Goal: Task Accomplishment & Management: Complete application form

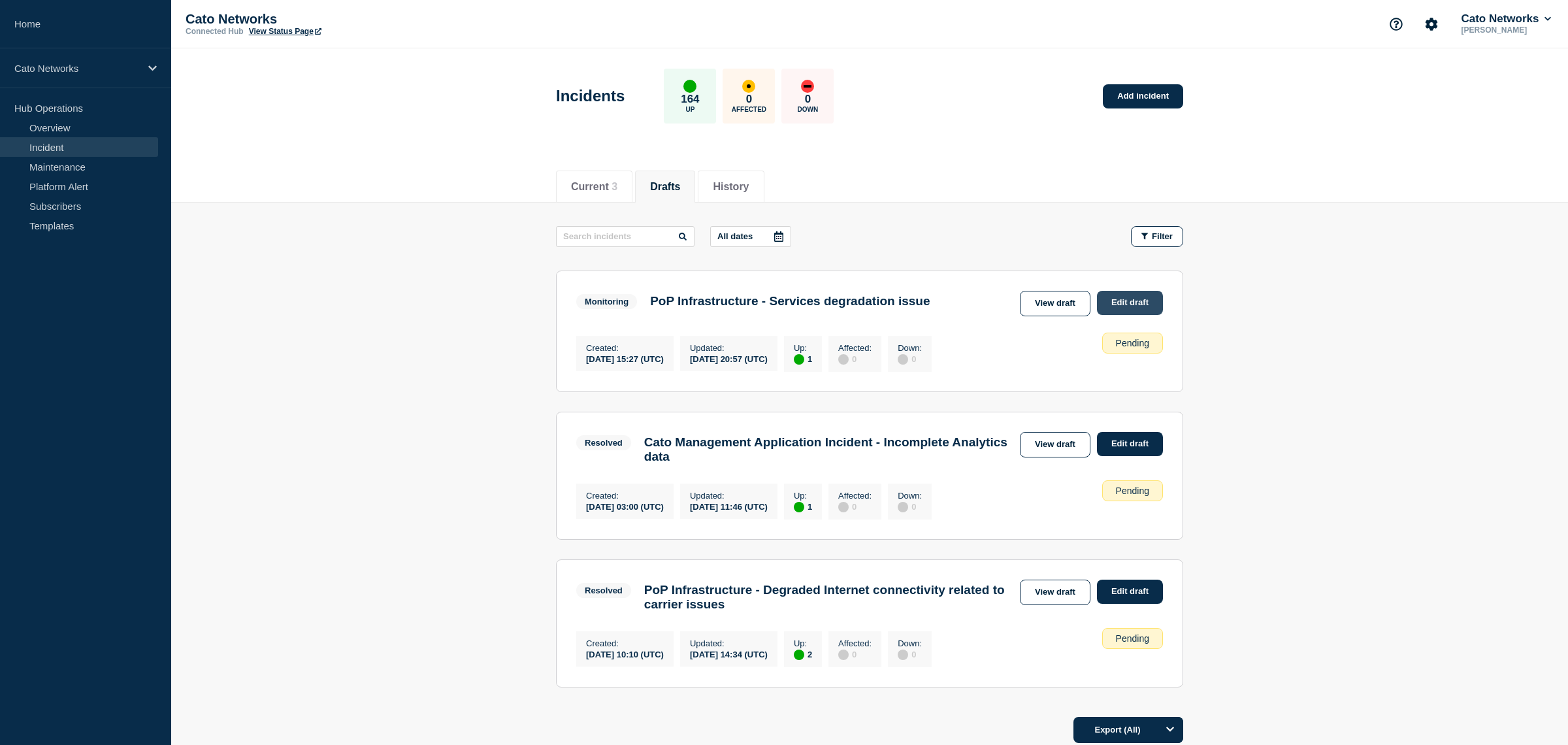
click at [1118, 306] on link "Edit draft" at bounding box center [1130, 303] width 66 height 24
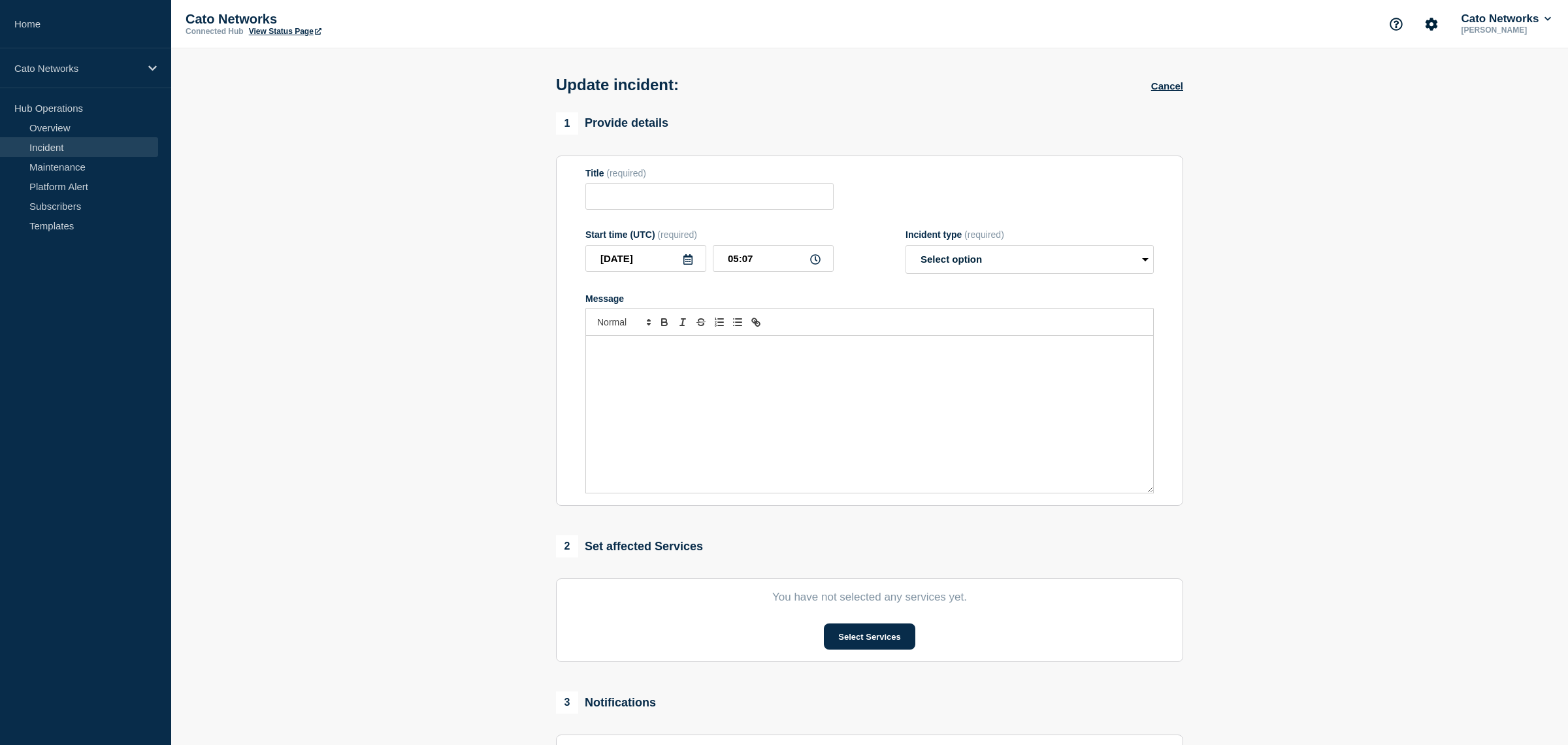
type input "PoP Infrastructure - Services degradation issue"
type input "2025-09-27"
type input "20:57"
select select "monitoring"
radio input "false"
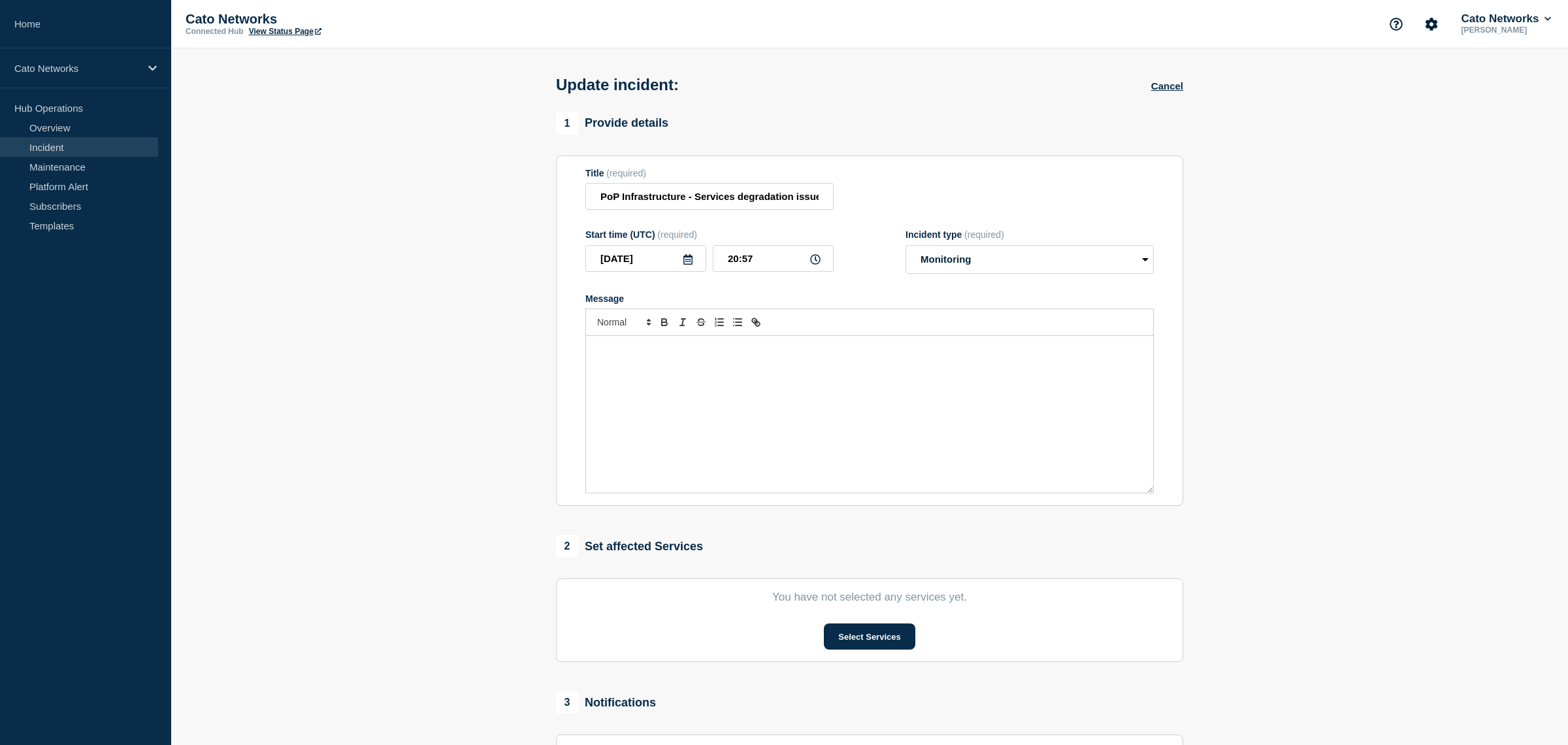
radio input "true"
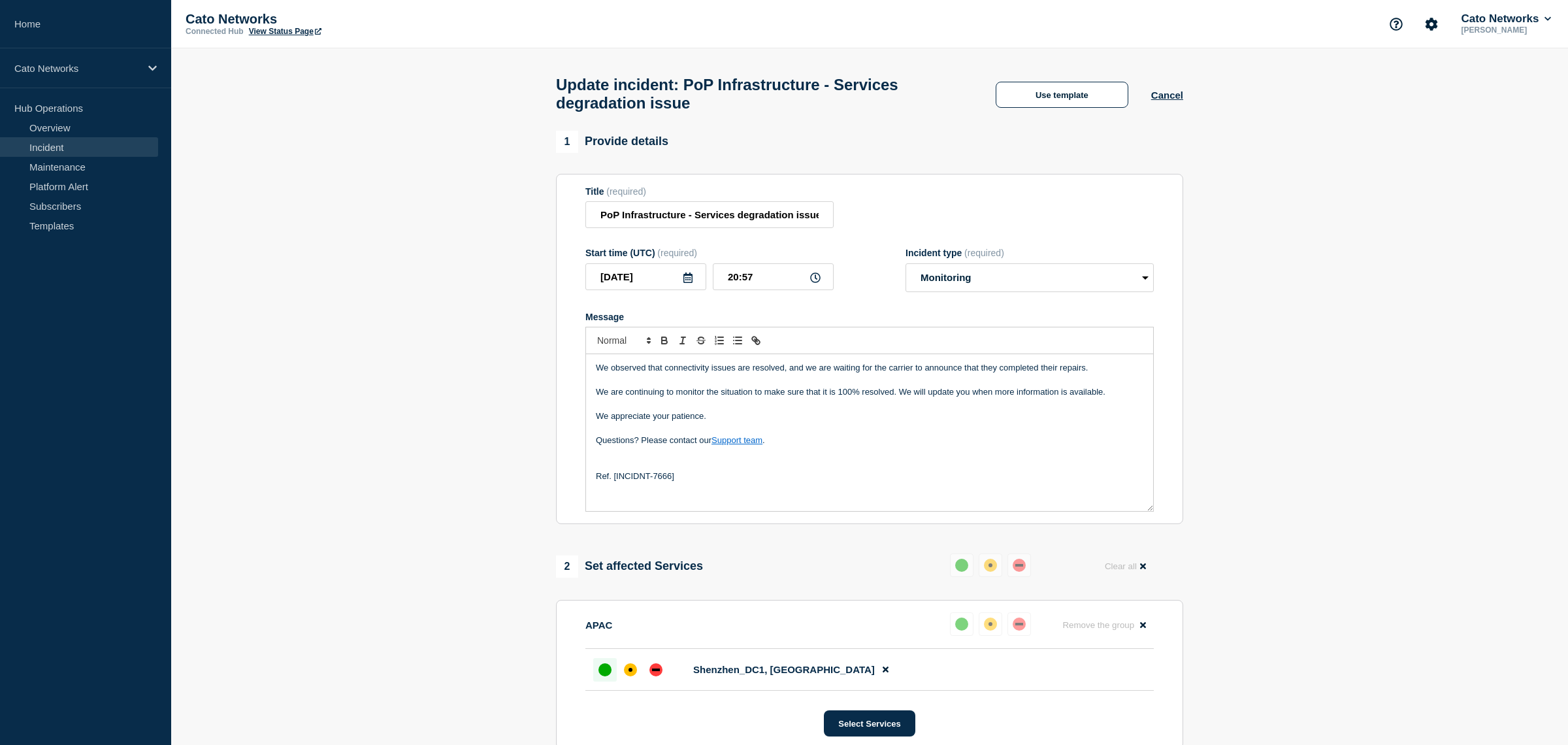
click at [790, 500] on div "We observed that connectivity issues are resolved, and we are waiting for the c…" at bounding box center [869, 433] width 567 height 157
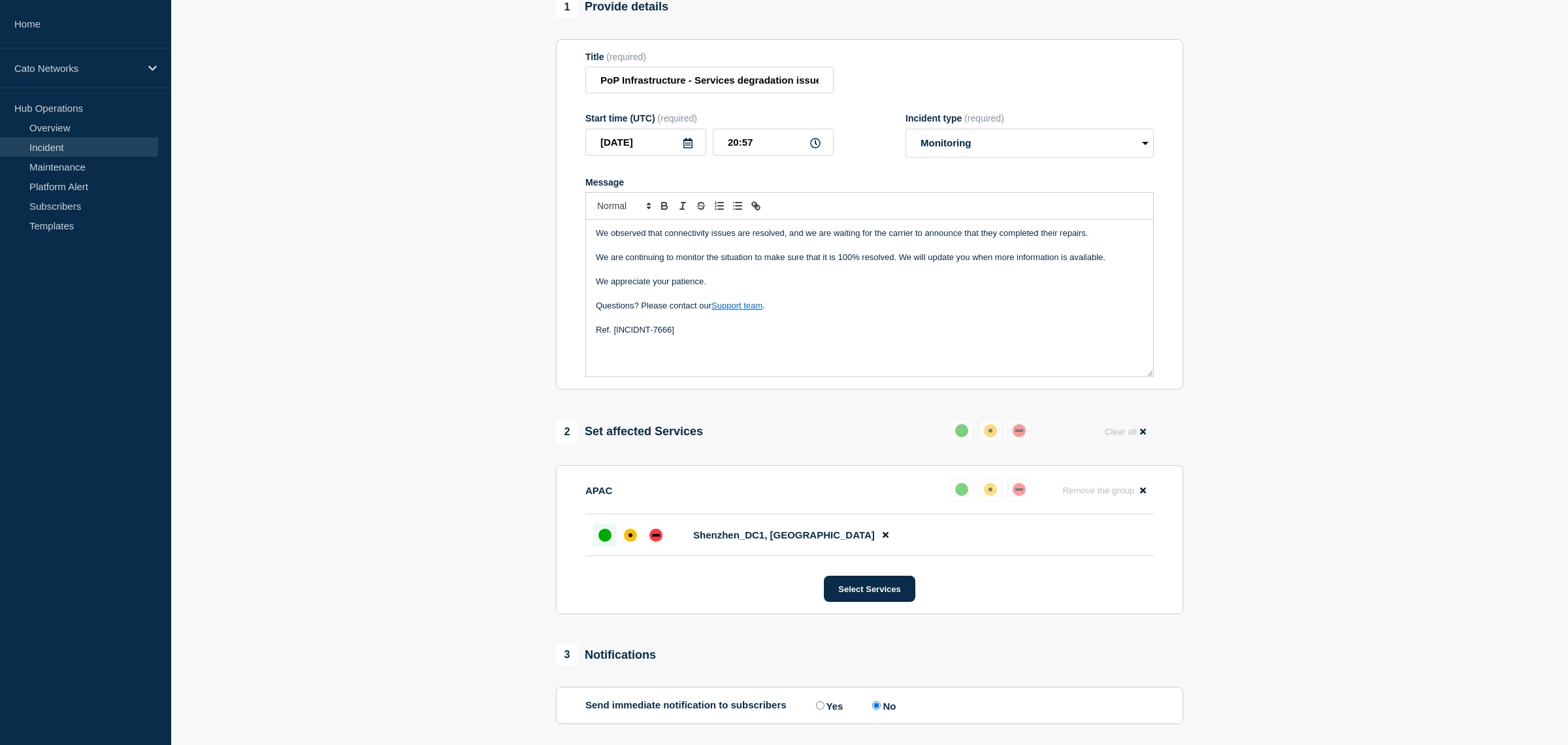
scroll to position [246, 0]
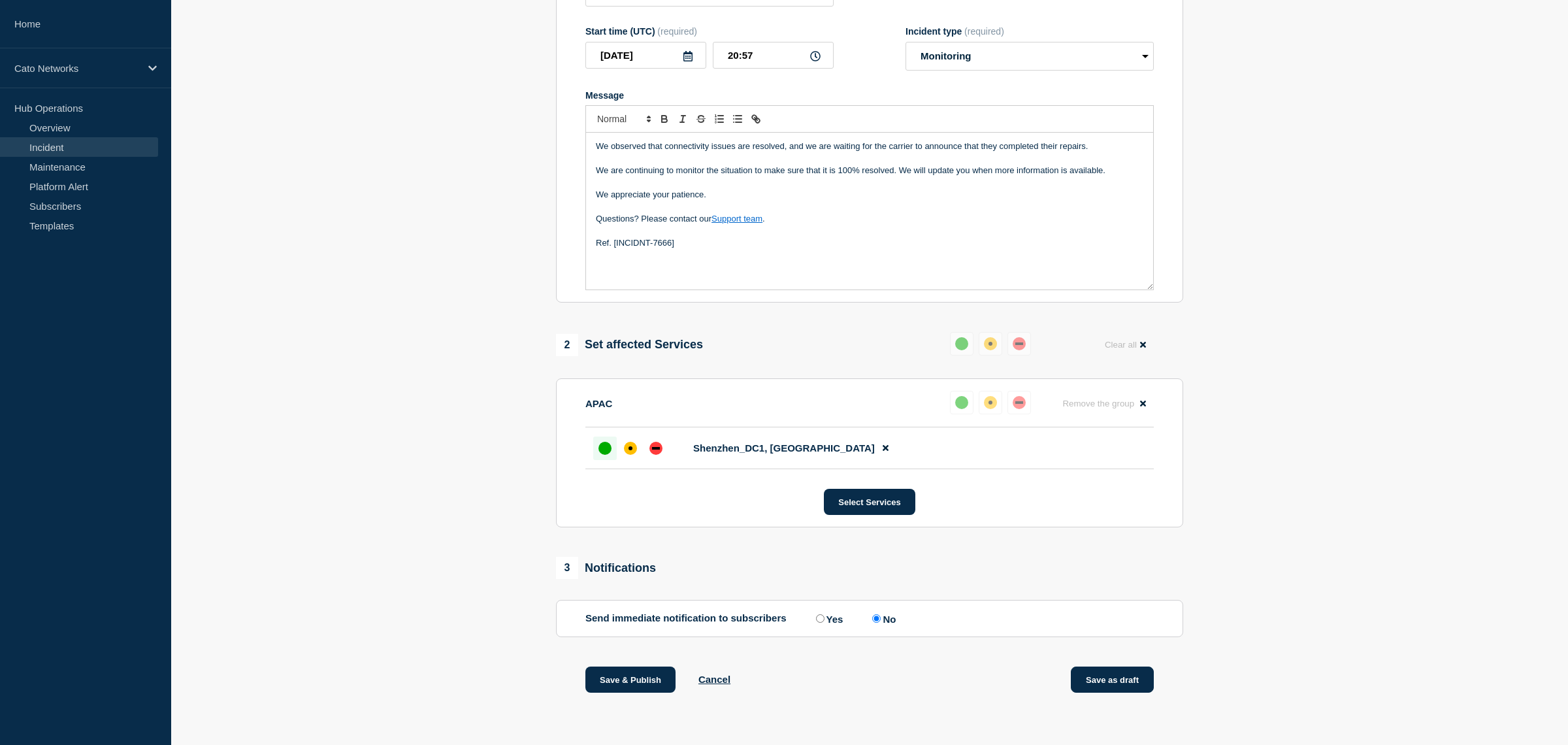
click at [1133, 672] on button "Save as draft" at bounding box center [1112, 680] width 83 height 26
